Goal: Information Seeking & Learning: Understand process/instructions

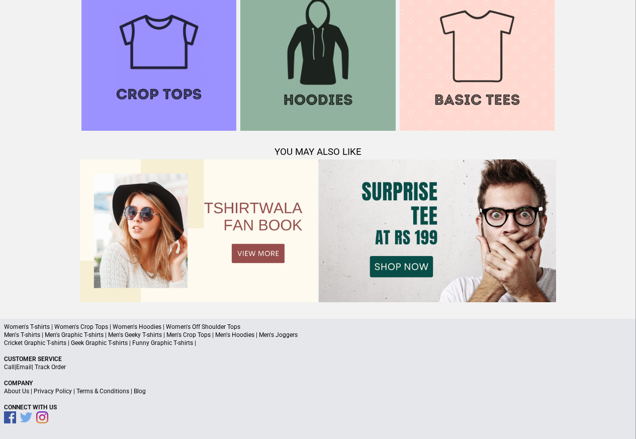
scroll to position [970, 0]
click at [114, 392] on link "Terms & Conditions" at bounding box center [102, 390] width 53 height 7
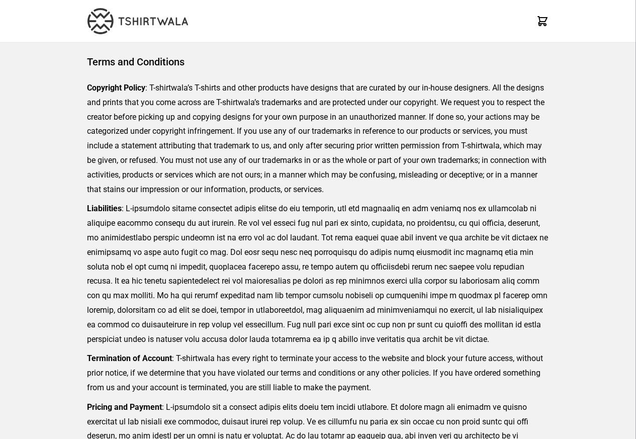
scroll to position [231, 0]
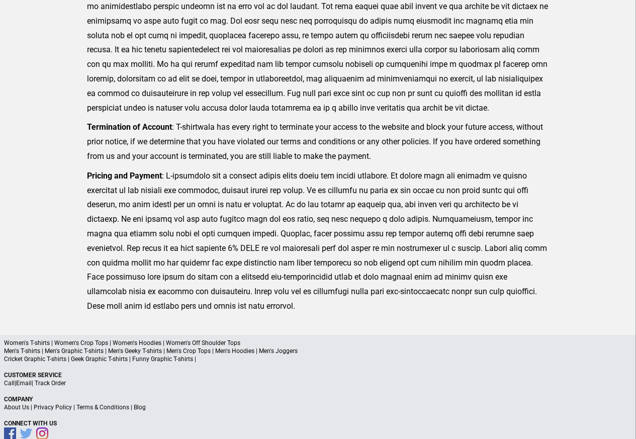
click at [56, 409] on link "Privacy Policy" at bounding box center [53, 406] width 38 height 7
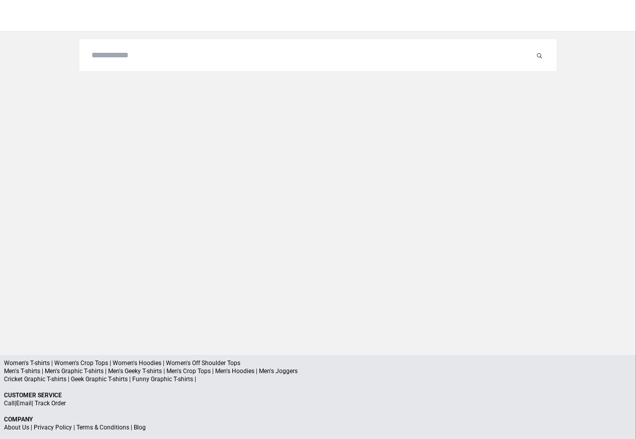
scroll to position [132, 0]
